Goal: Information Seeking & Learning: Stay updated

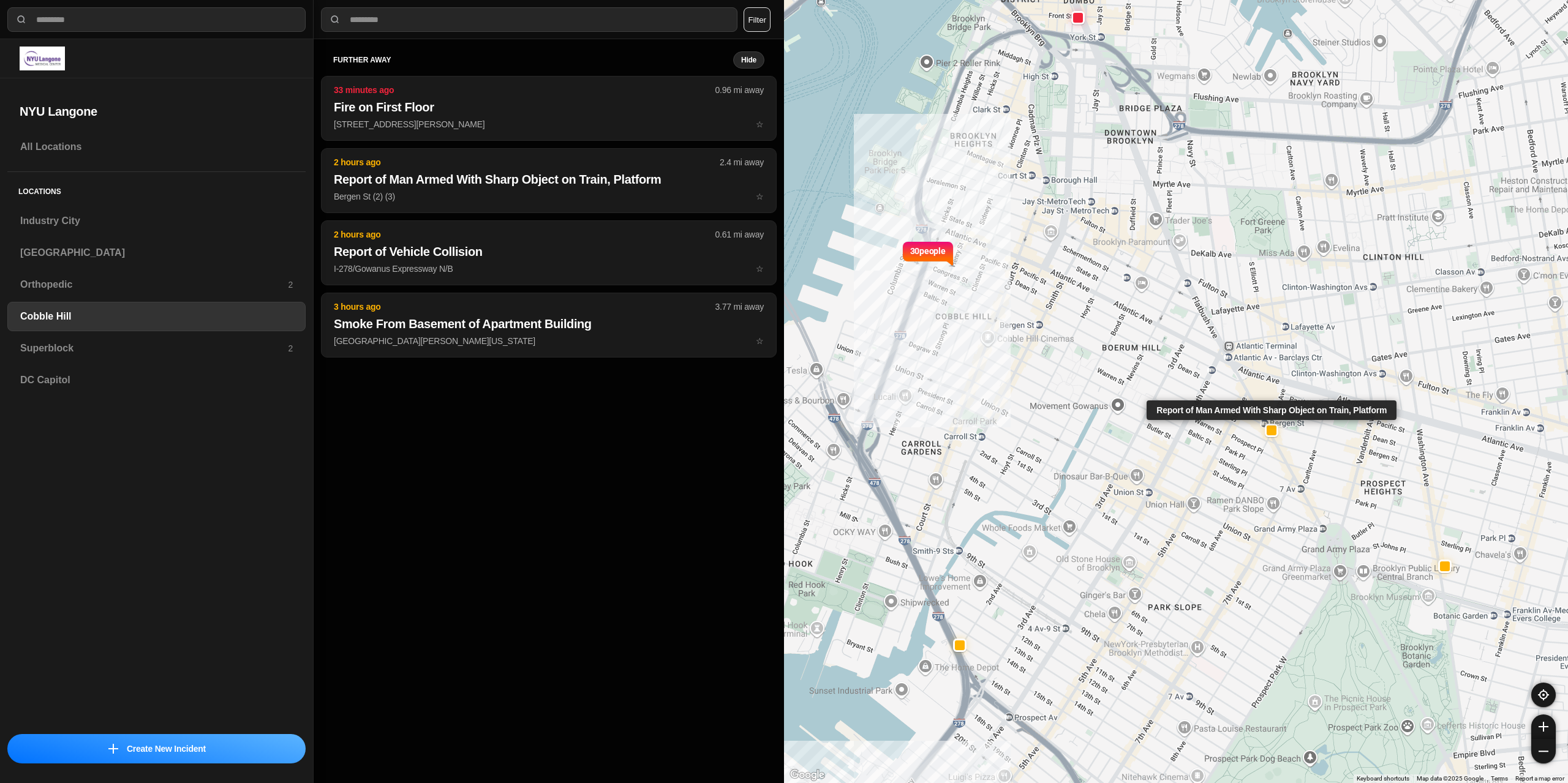
select select "*"
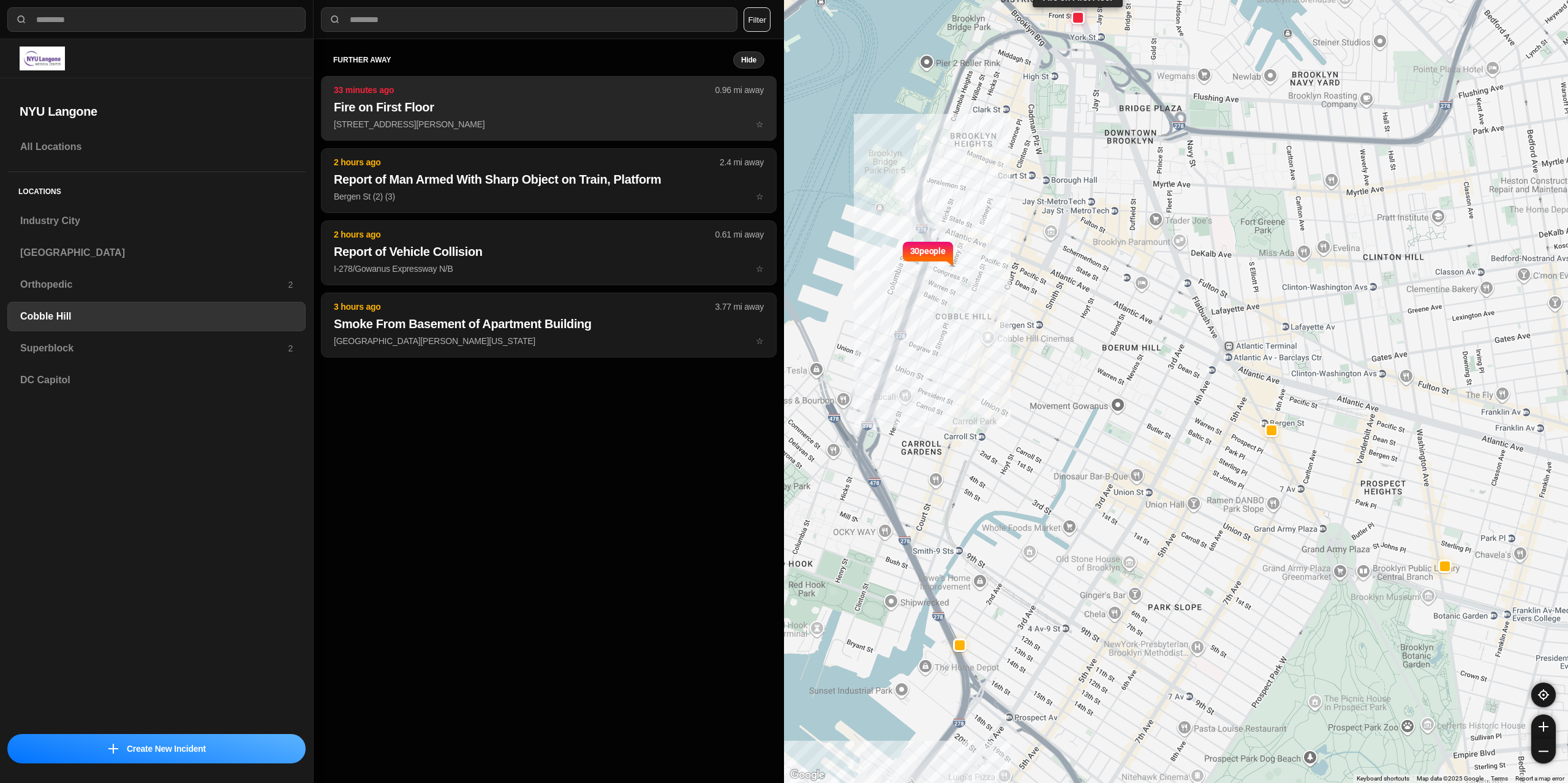
click at [396, 113] on h2 "Fire on First Floor" at bounding box center [548, 107] width 430 height 17
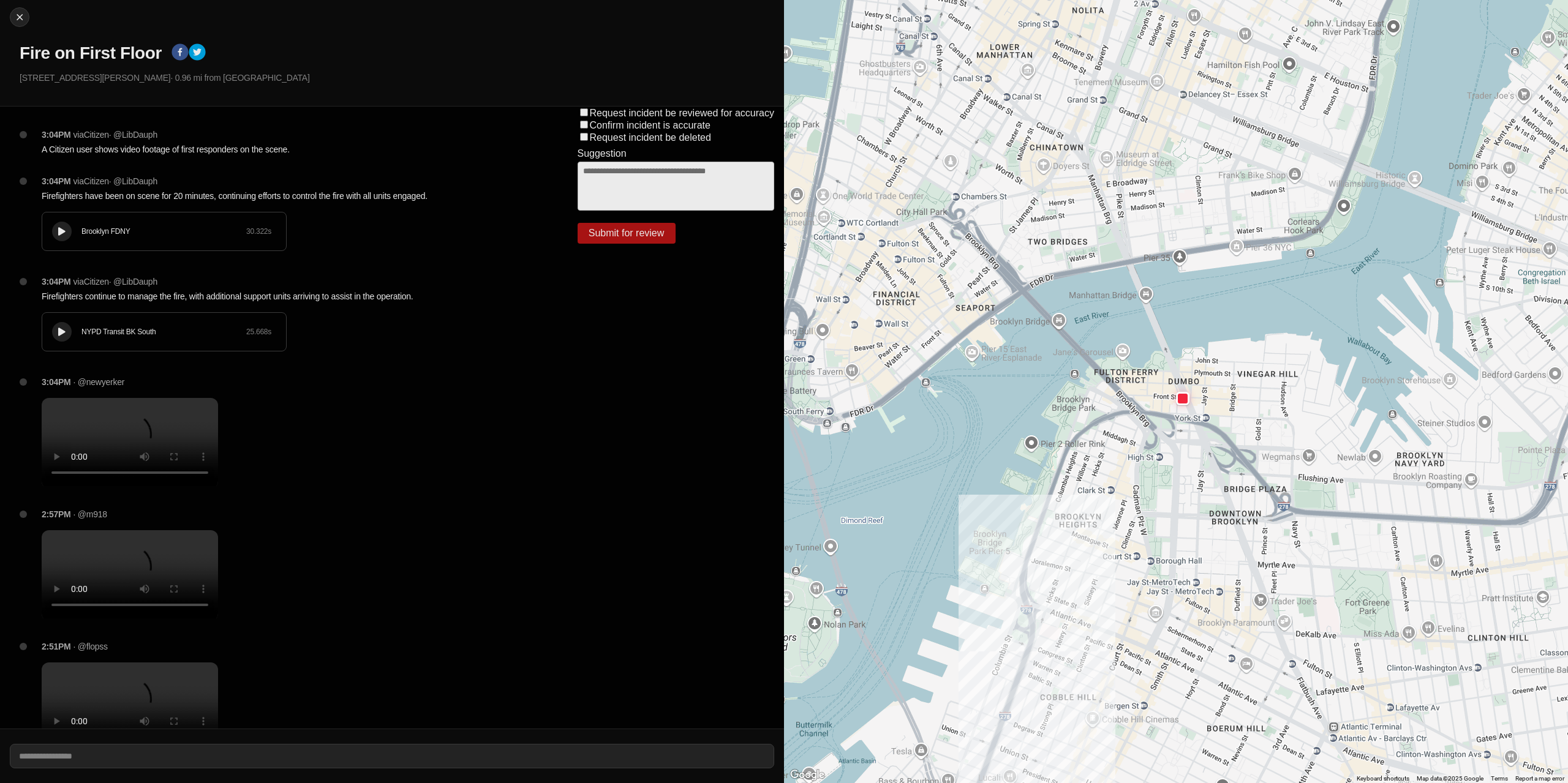
scroll to position [960, 0]
click at [17, 12] on img at bounding box center [20, 17] width 12 height 12
select select "*"
